Goal: Information Seeking & Learning: Learn about a topic

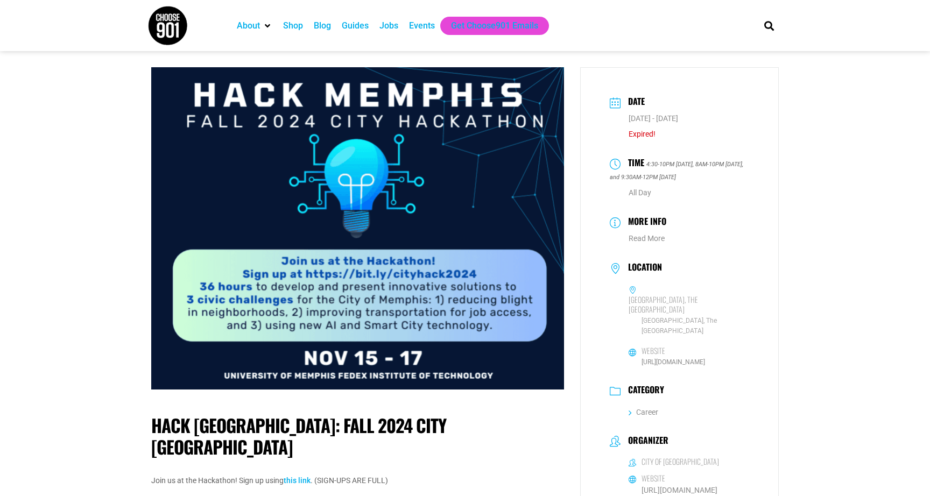
click at [172, 17] on img at bounding box center [168, 25] width 40 height 40
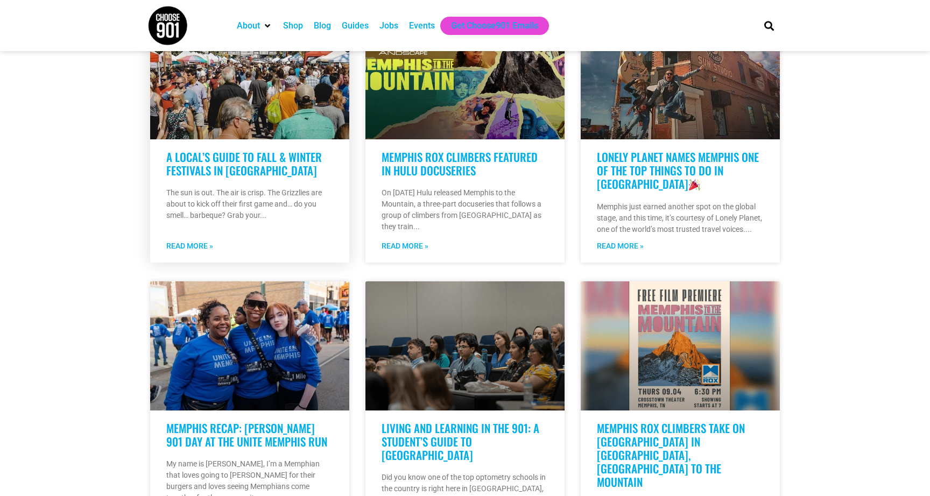
scroll to position [307, 0]
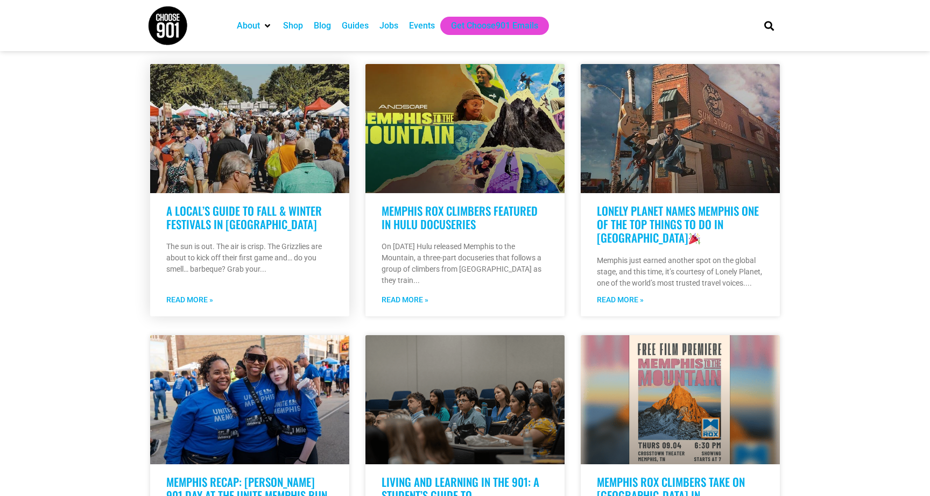
click at [251, 216] on link "A Local’s Guide to Fall & Winter Festivals in [GEOGRAPHIC_DATA]" at bounding box center [244, 217] width 156 height 30
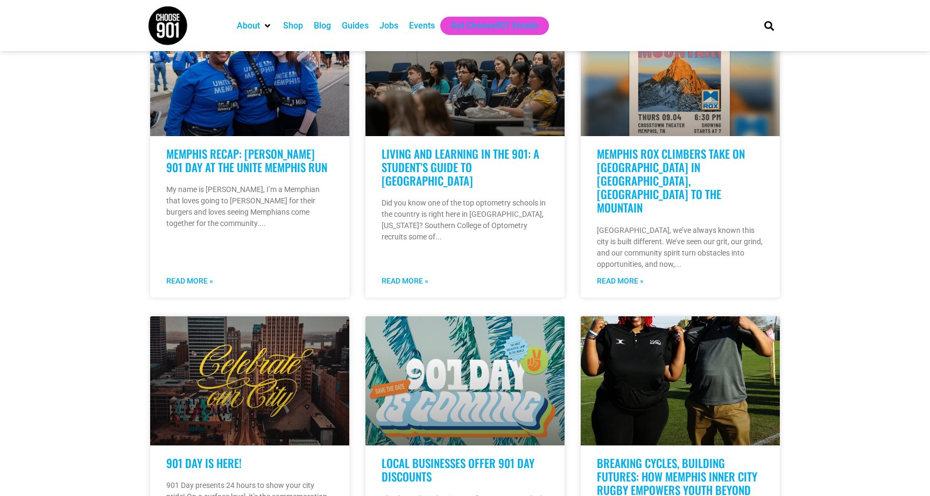
scroll to position [781, 0]
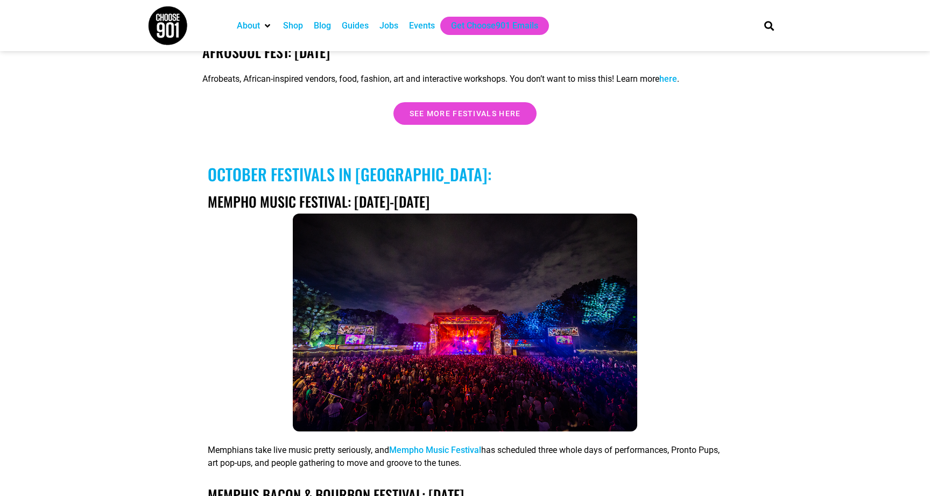
scroll to position [2212, 0]
